Goal: Navigation & Orientation: Find specific page/section

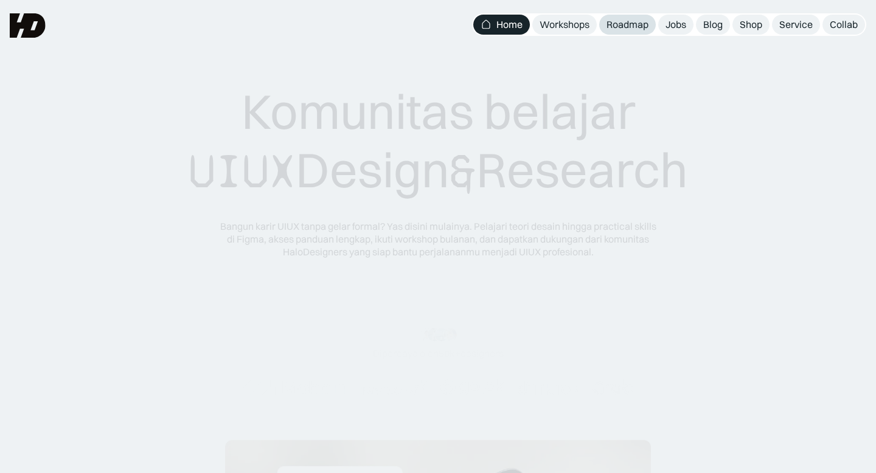
click at [617, 27] on div "Roadmap" at bounding box center [628, 24] width 42 height 13
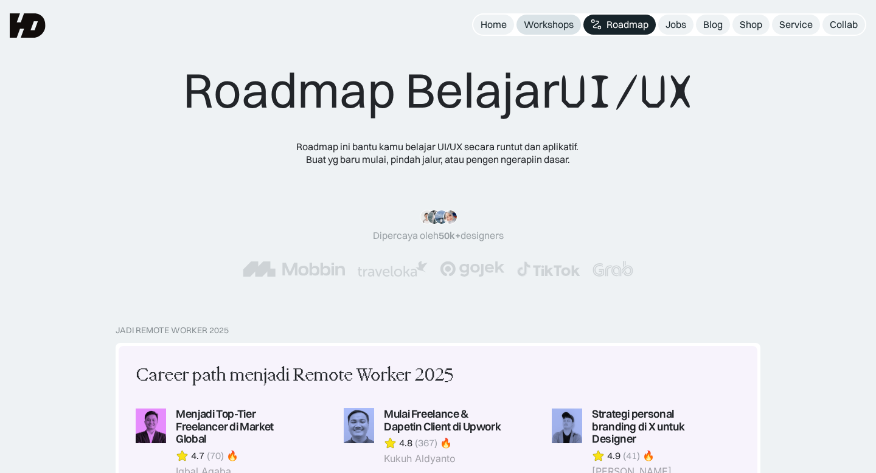
click at [555, 22] on div "Workshops" at bounding box center [549, 24] width 50 height 13
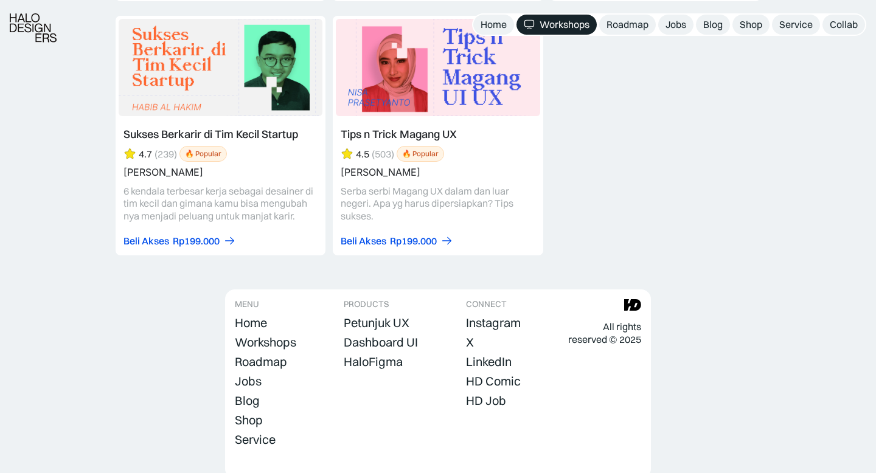
scroll to position [5256, 0]
